Goal: Navigation & Orientation: Go to known website

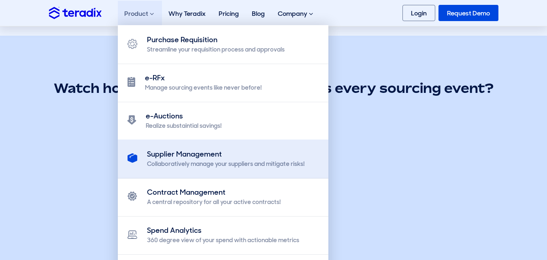
click at [193, 158] on div "Supplier Management" at bounding box center [226, 154] width 158 height 11
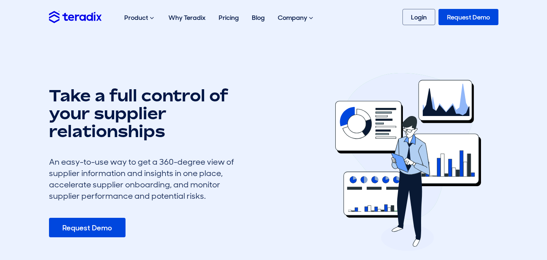
drag, startPoint x: 50, startPoint y: 156, endPoint x: 261, endPoint y: 171, distance: 211.7
click at [286, 197] on div "Take a full control of your supplier relationships An easy-to-use way to get a …" at bounding box center [177, 161] width 269 height 151
click at [255, 142] on div "Take a full control of your supplier relationships An easy-to-use way to get a …" at bounding box center [177, 161] width 269 height 151
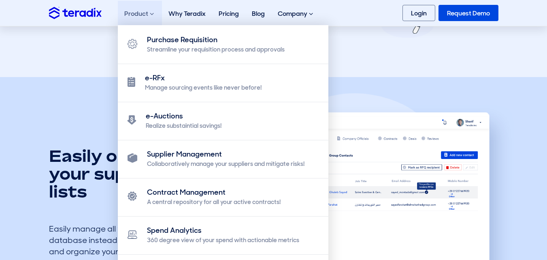
scroll to position [227, 0]
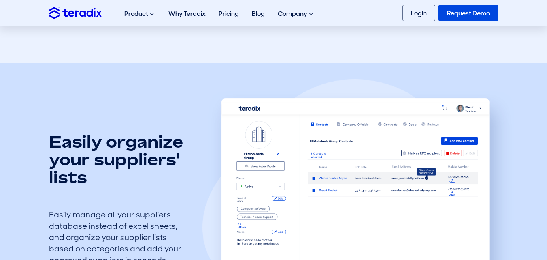
click at [255, 156] on img at bounding box center [359, 198] width 312 height 238
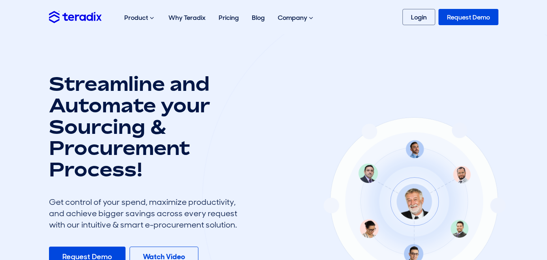
click at [417, 19] on link "Login" at bounding box center [419, 17] width 33 height 16
